Goal: Navigation & Orientation: Find specific page/section

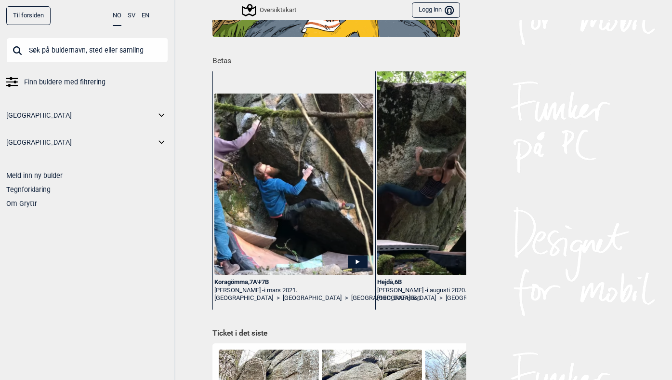
scroll to position [151, 0]
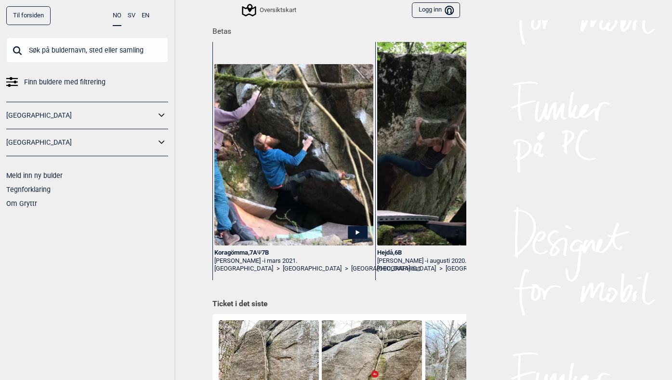
click at [228, 250] on div "Koragömma , 7A Ψ 7B" at bounding box center [293, 253] width 159 height 8
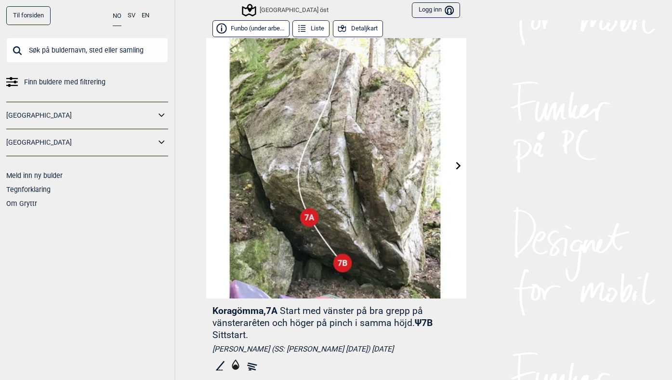
click at [266, 28] on button "Funbo (under arbe..." at bounding box center [251, 28] width 77 height 17
